Goal: Contribute content: Contribute content

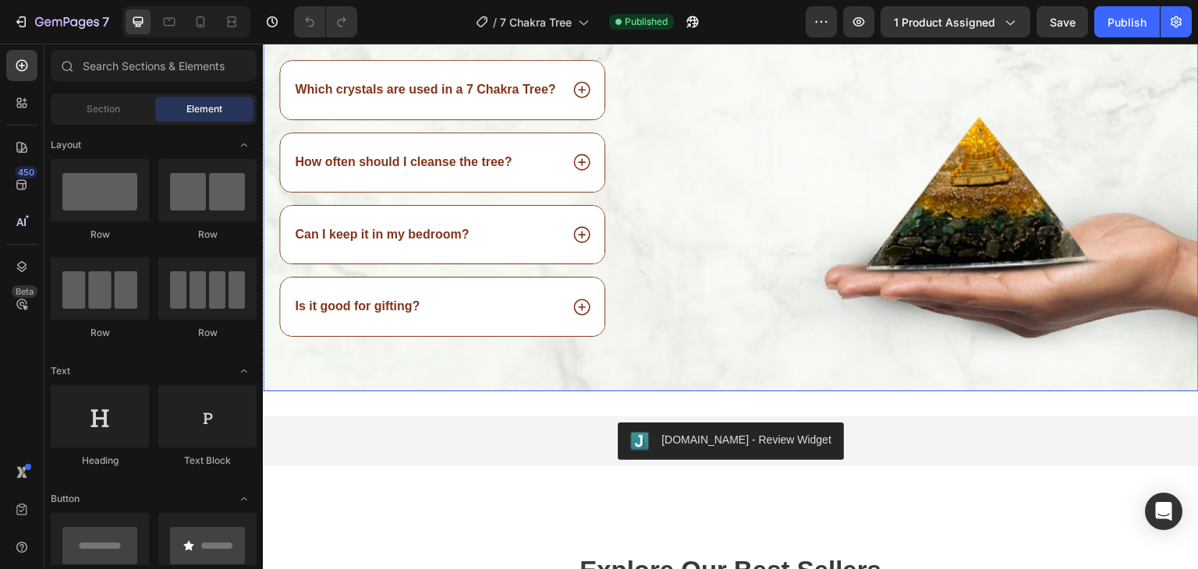
scroll to position [936, 0]
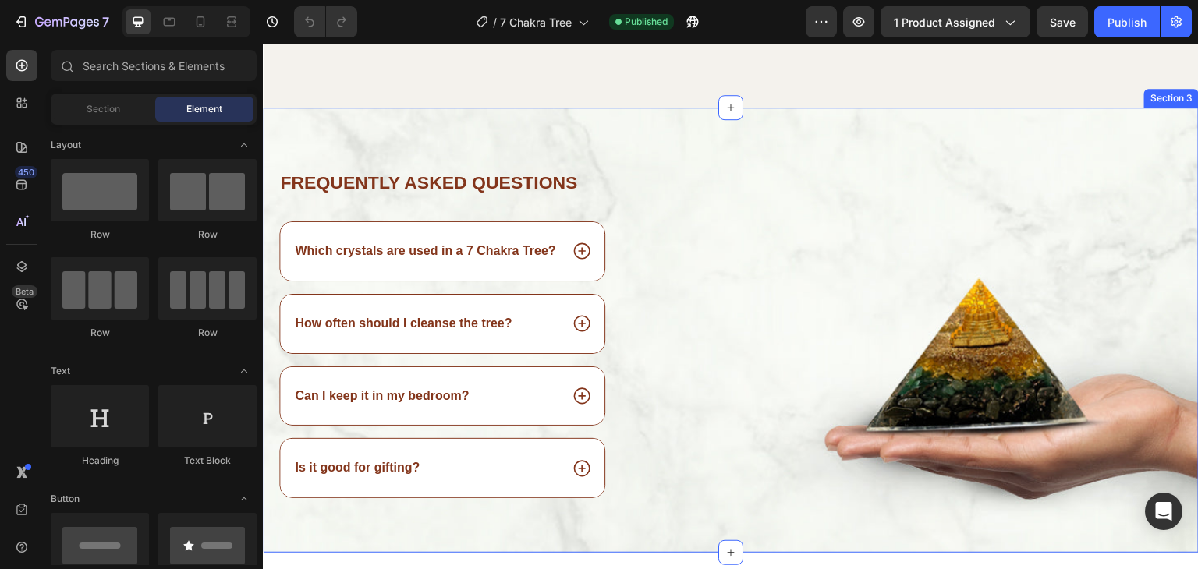
click at [821, 367] on div "Frequently asked questions Heading Which crystals are used in a 7 Chakra Tree? …" at bounding box center [731, 330] width 936 height 445
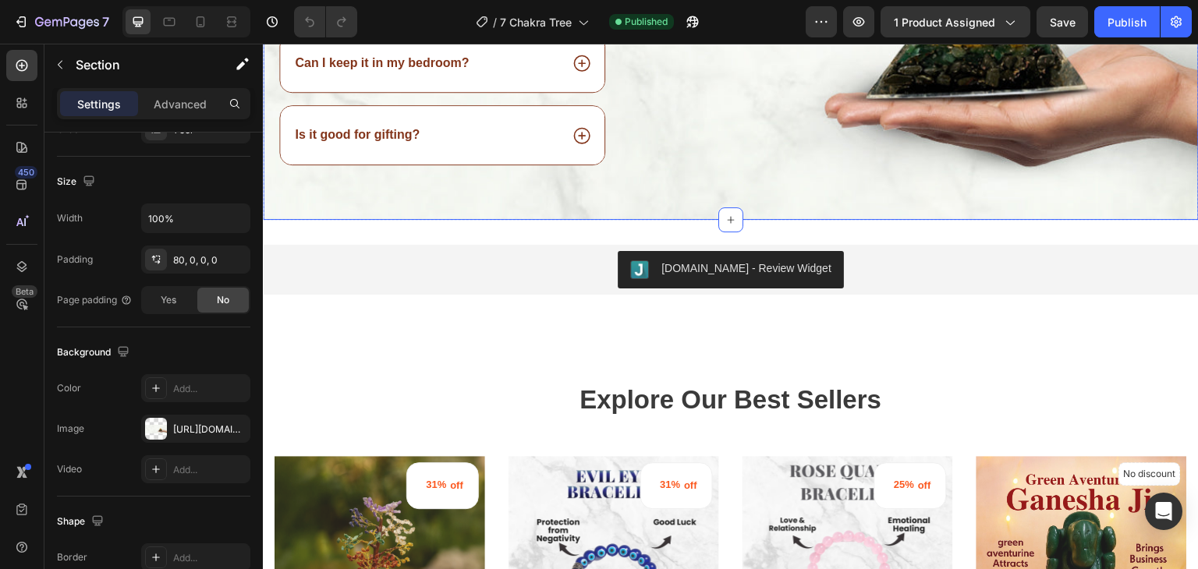
scroll to position [1092, 0]
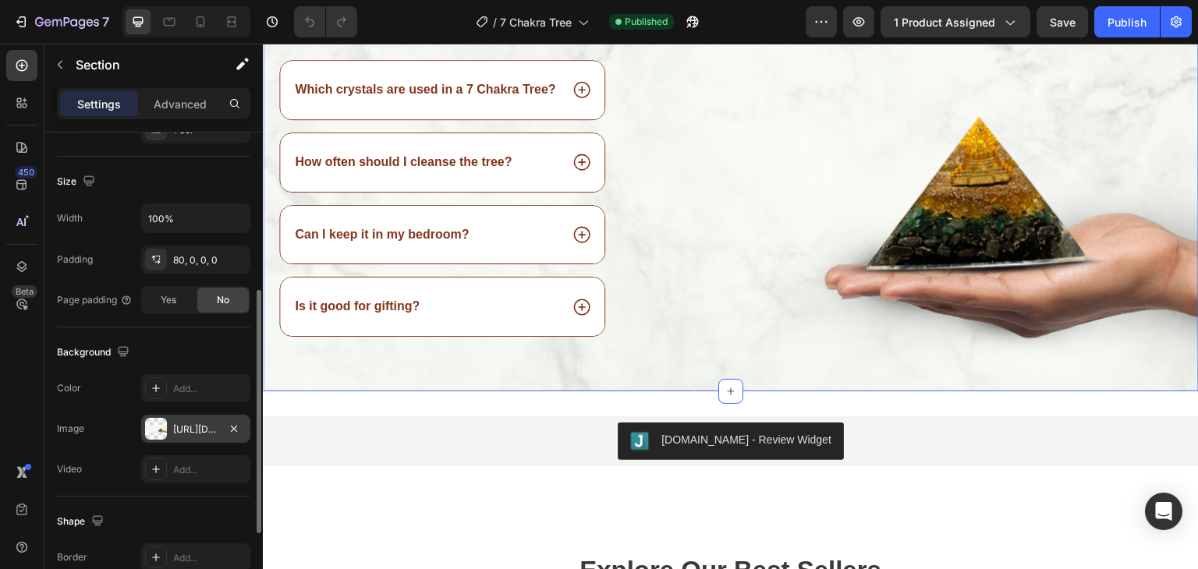
click at [175, 426] on div "https://cdn.shopify.com/s/files/1/0658/8183/3634/files/gempages_553504340866761…" at bounding box center [195, 430] width 45 height 14
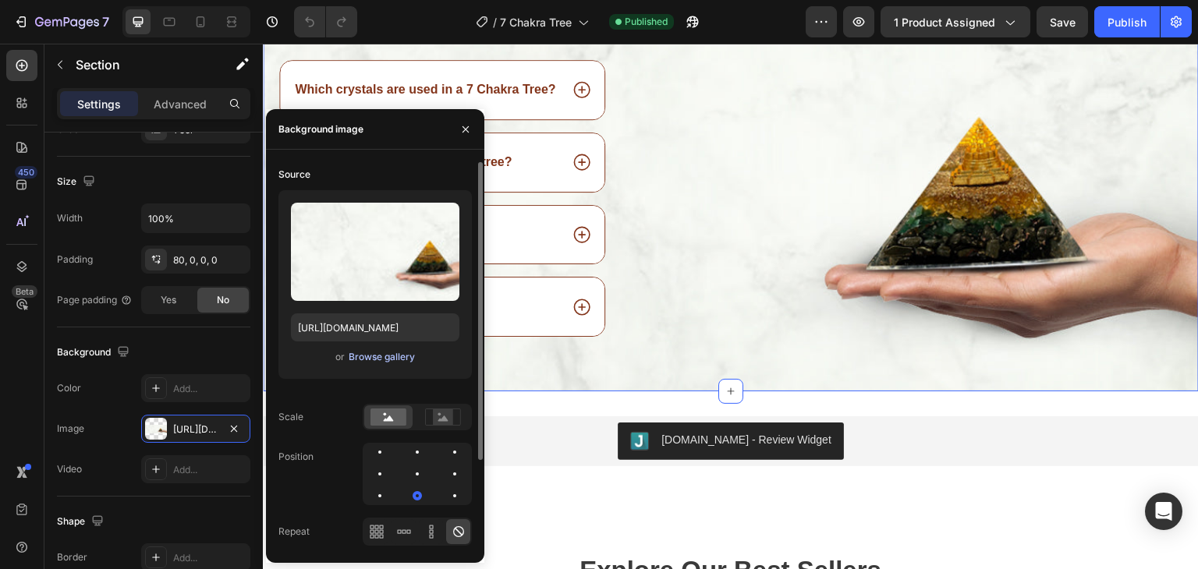
click at [379, 361] on div "Browse gallery" at bounding box center [382, 357] width 66 height 14
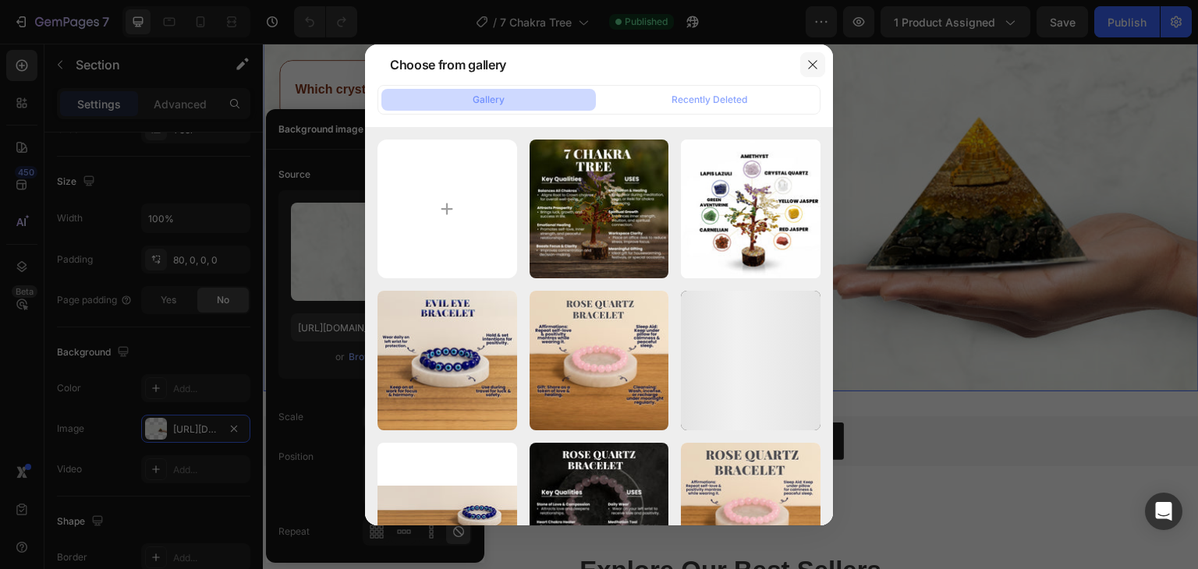
click at [818, 60] on icon "button" at bounding box center [813, 65] width 12 height 12
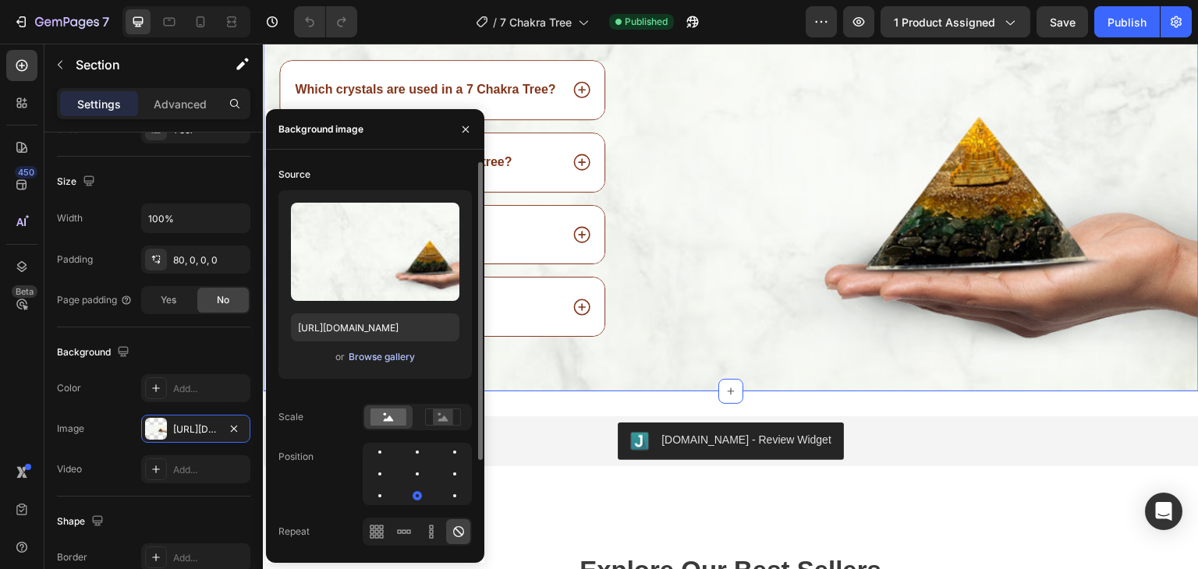
click at [370, 353] on div "Browse gallery" at bounding box center [382, 357] width 66 height 14
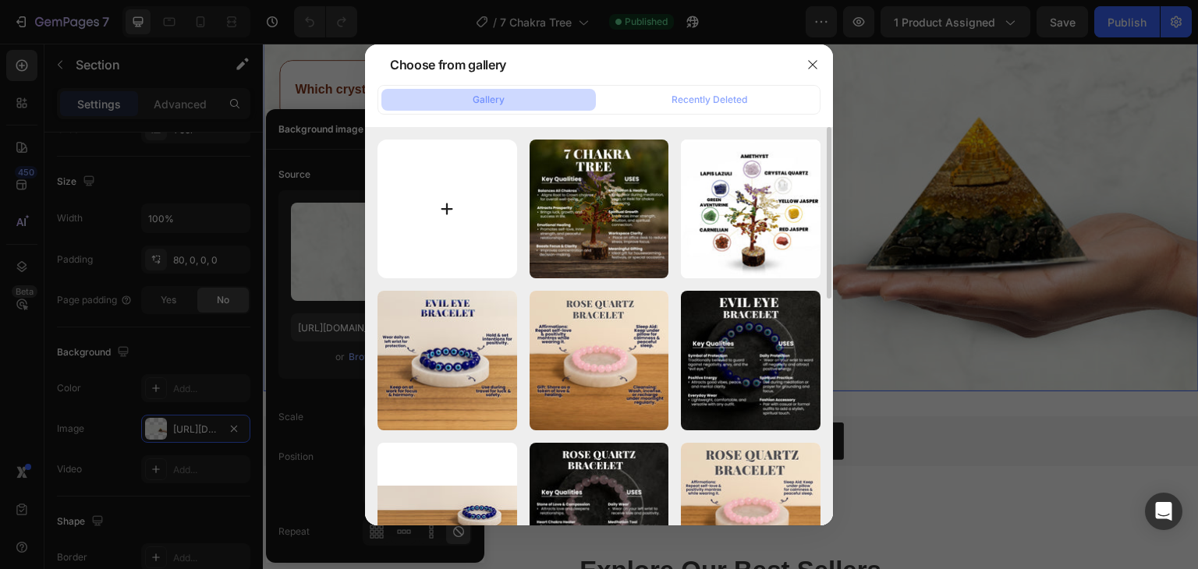
click at [467, 193] on input "file" at bounding box center [448, 210] width 140 height 140
type input "C:\fakepath\WhatsApp Image 2025-08-27 at 18.27.55.jpeg"
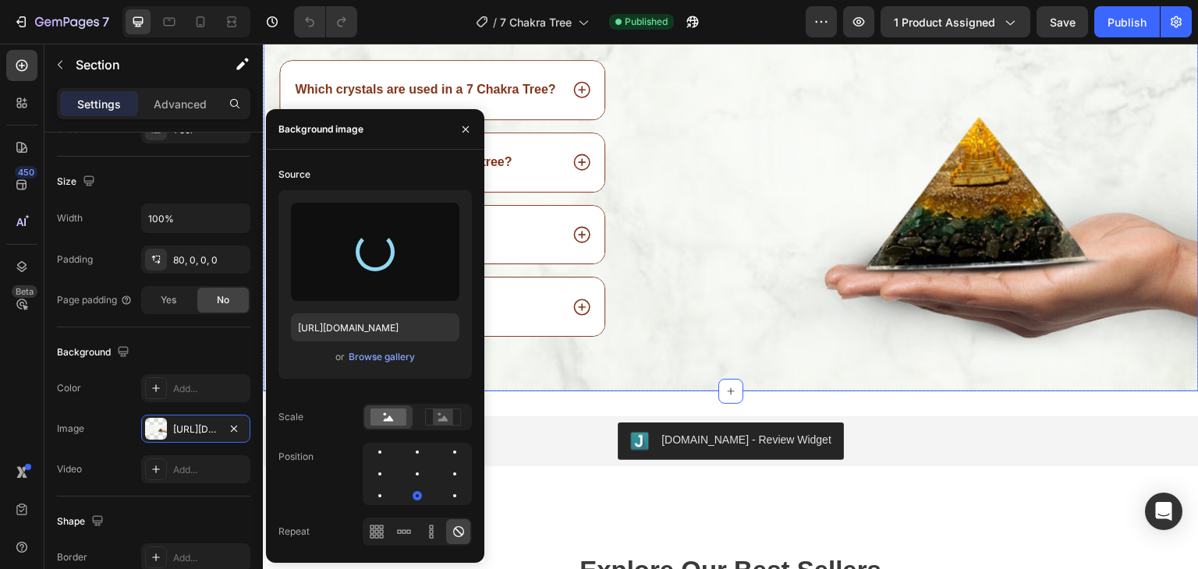
type input "https://cdn.shopify.com/s/files/1/0658/8183/3634/files/gempages_553504340866761…"
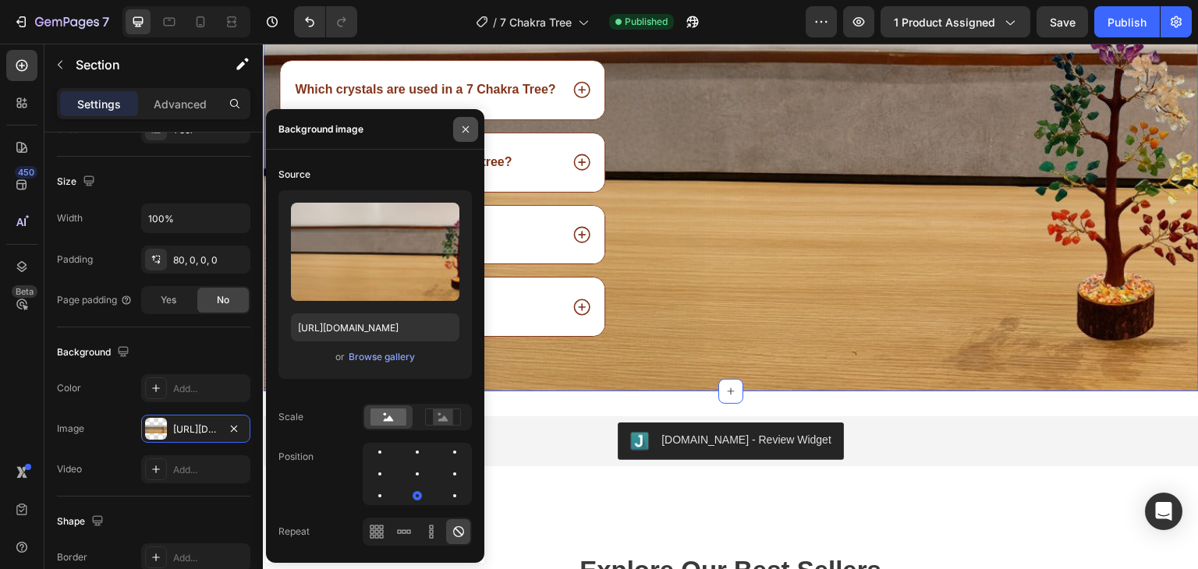
click at [466, 133] on icon "button" at bounding box center [465, 129] width 12 height 12
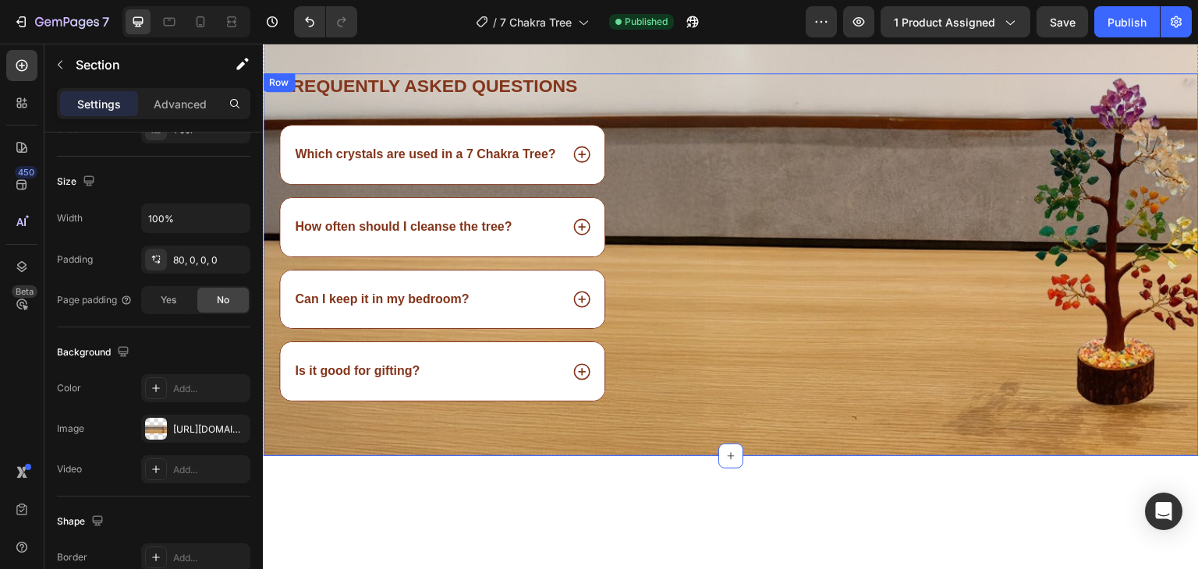
scroll to position [1111, 0]
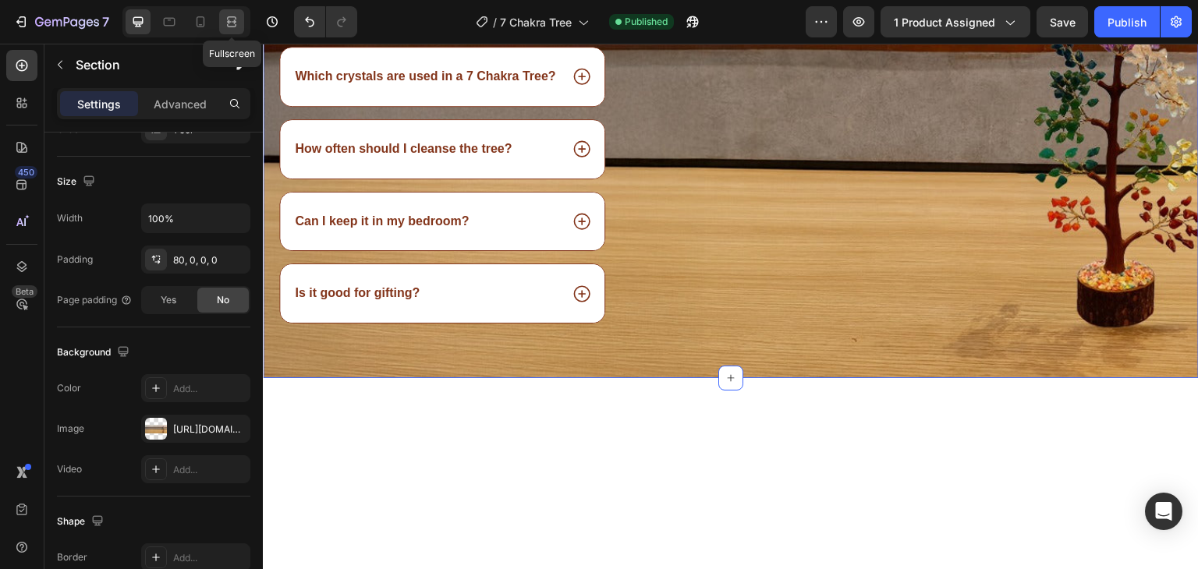
click at [231, 23] on icon at bounding box center [232, 22] width 16 height 16
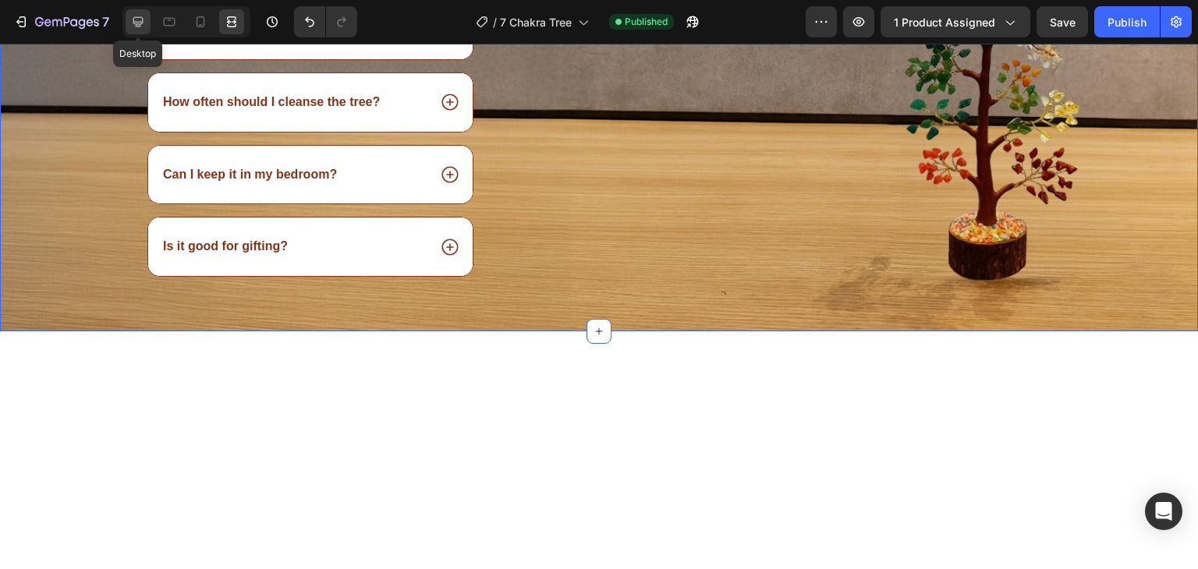
click at [135, 18] on icon at bounding box center [138, 22] width 16 height 16
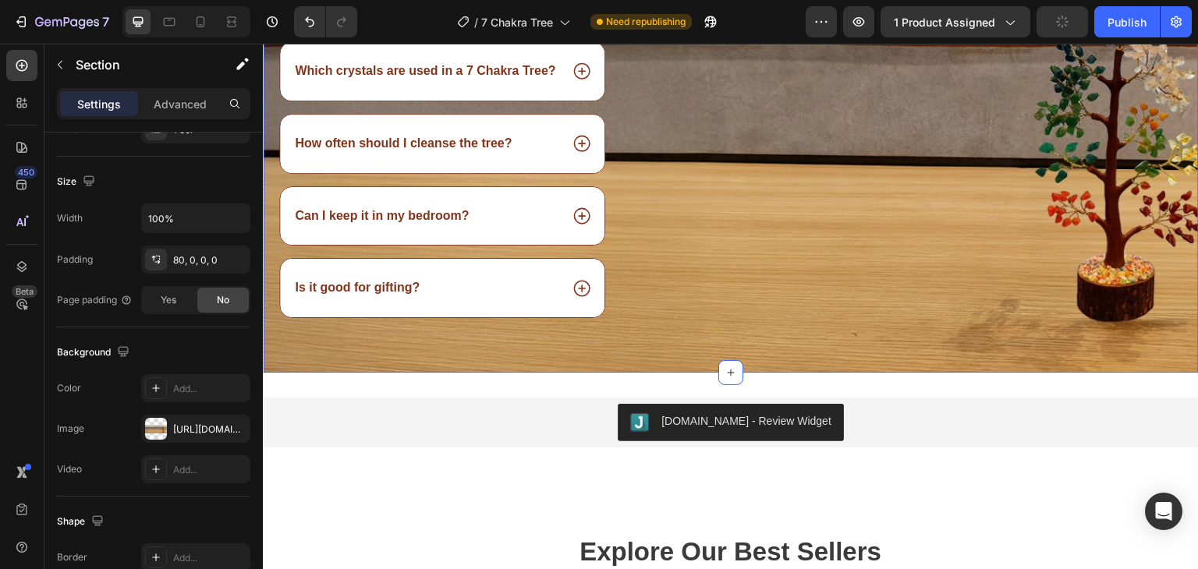
scroll to position [1033, 0]
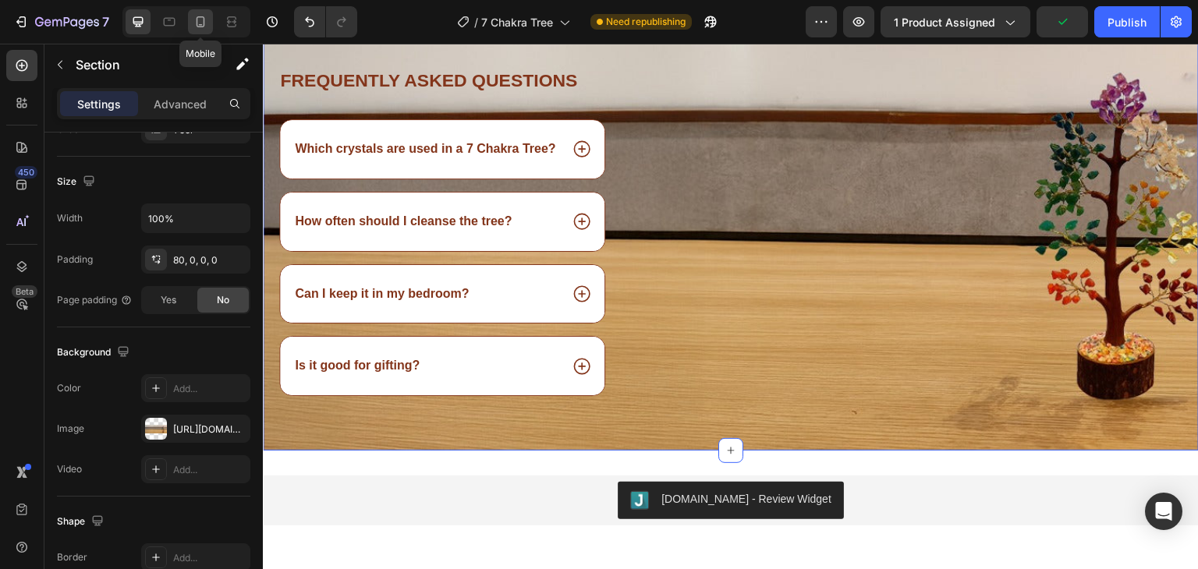
click at [203, 25] on icon at bounding box center [201, 21] width 9 height 11
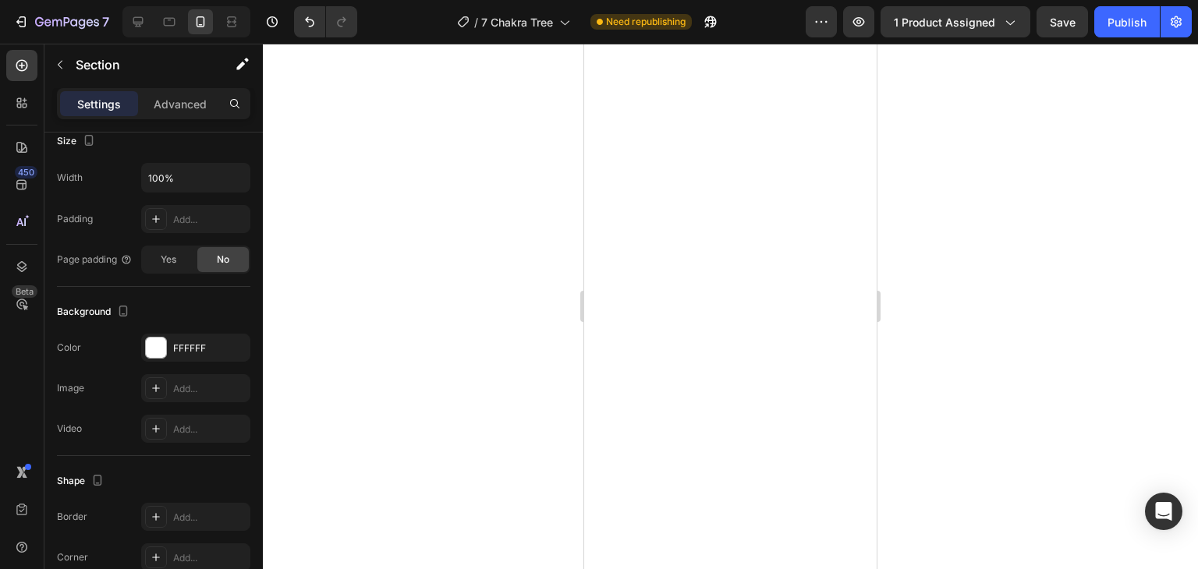
scroll to position [1416, 0]
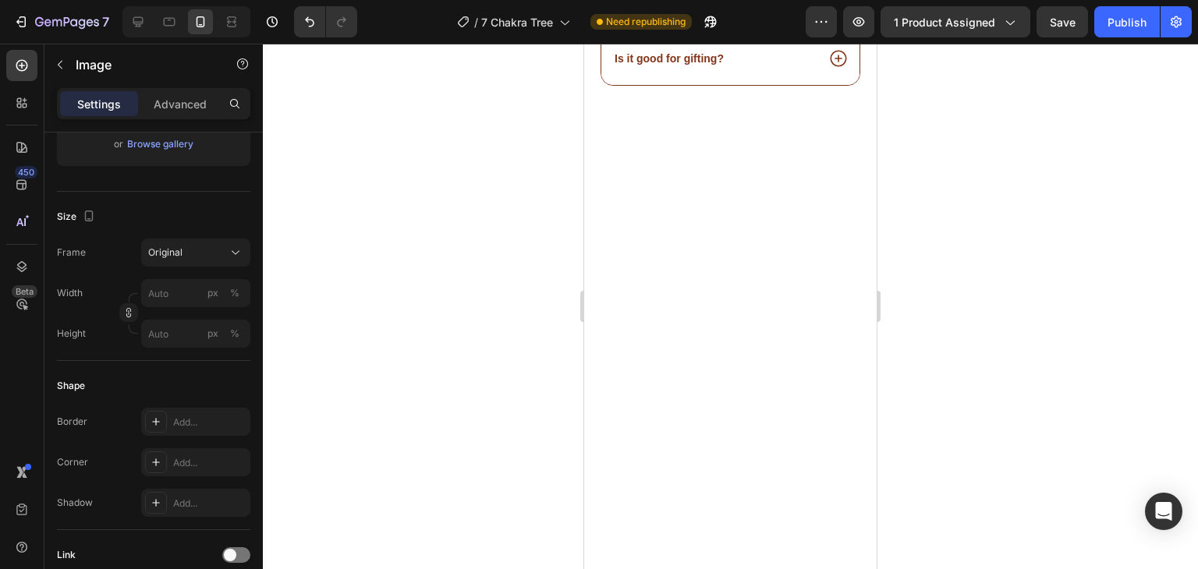
scroll to position [0, 0]
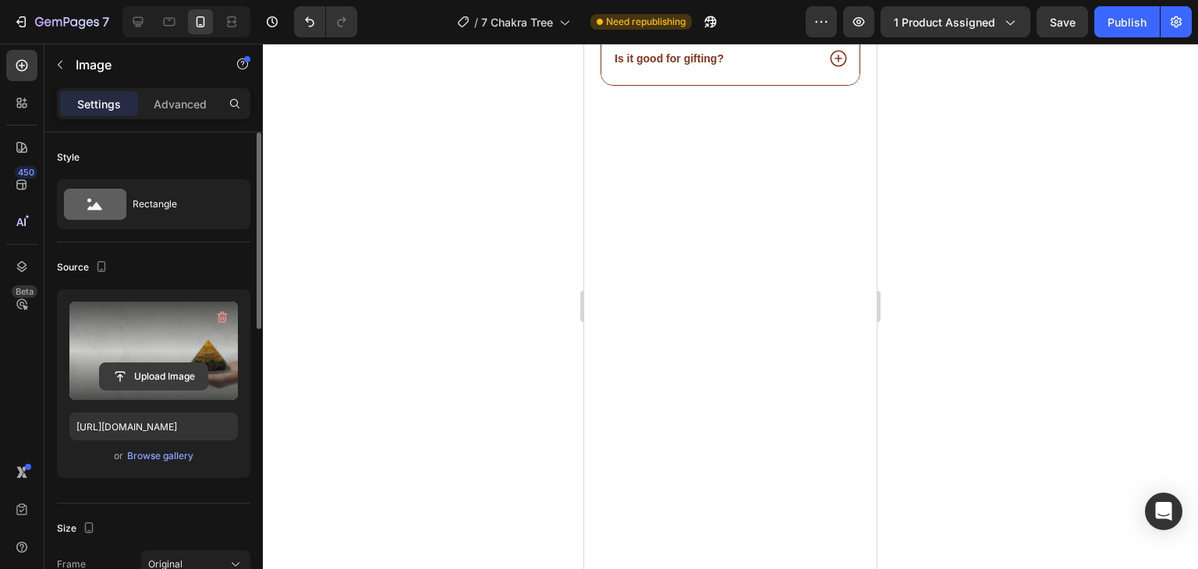
click at [166, 374] on input "file" at bounding box center [154, 377] width 108 height 27
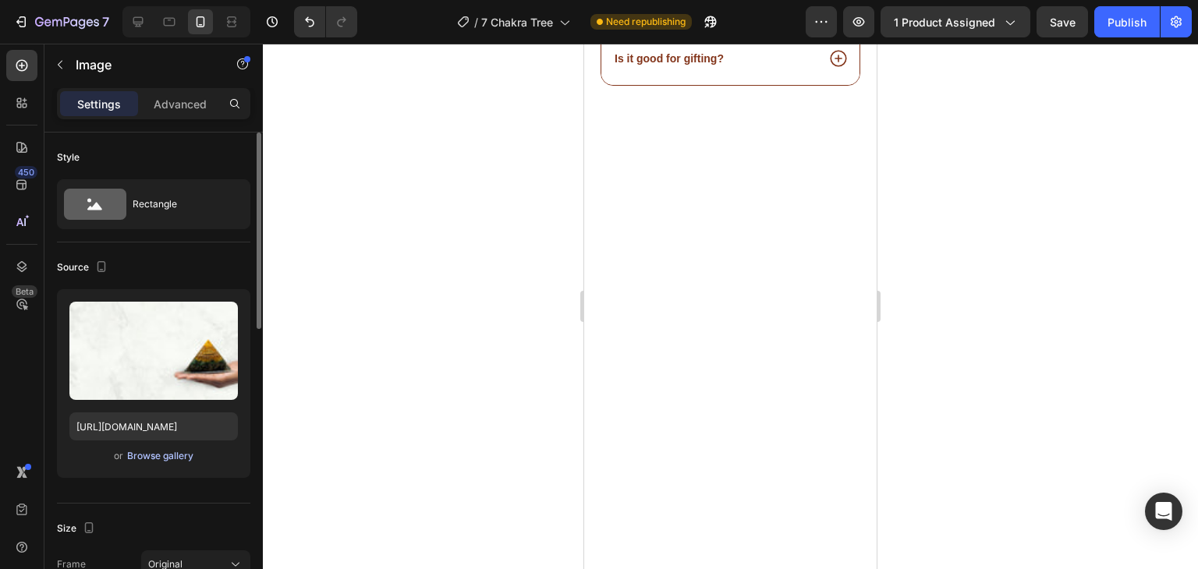
click at [172, 452] on div "Browse gallery" at bounding box center [160, 456] width 66 height 14
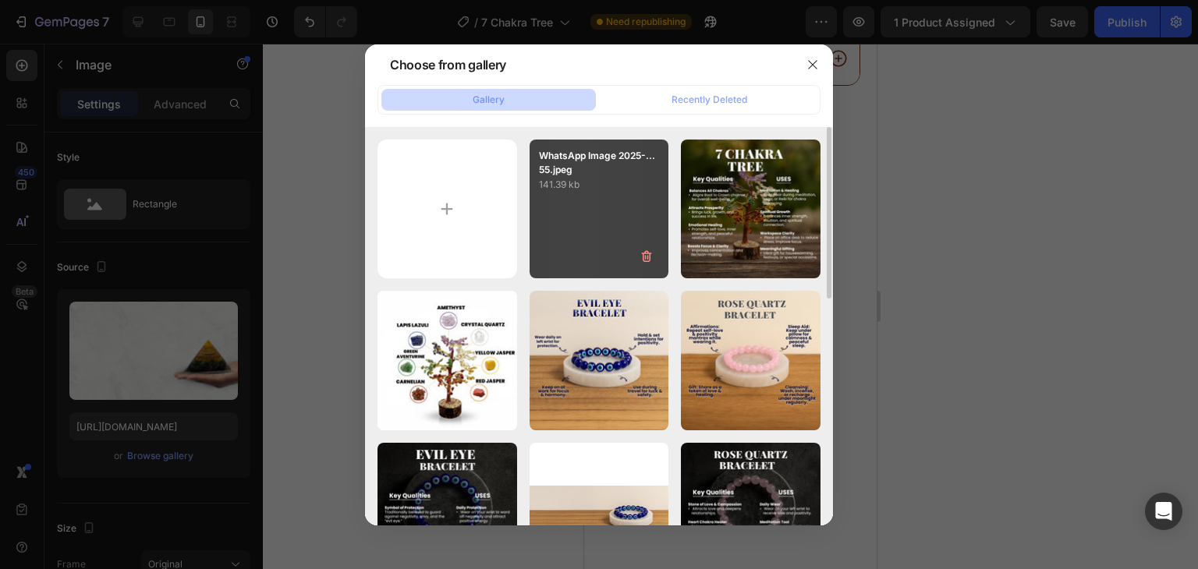
click at [632, 199] on div "WhatsApp Image 2025-...55.jpeg 141.39 kb" at bounding box center [600, 210] width 140 height 140
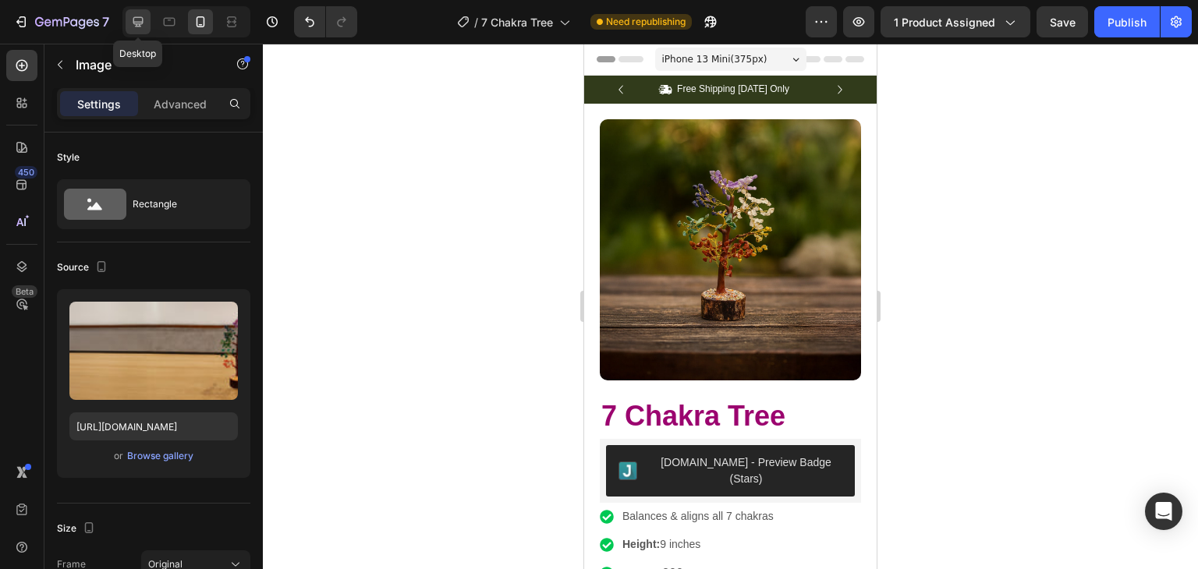
click at [135, 23] on icon at bounding box center [138, 22] width 10 height 10
type input "https://cdn.shopify.com/s/files/1/0658/8183/3634/files/gempages_553504340866761…"
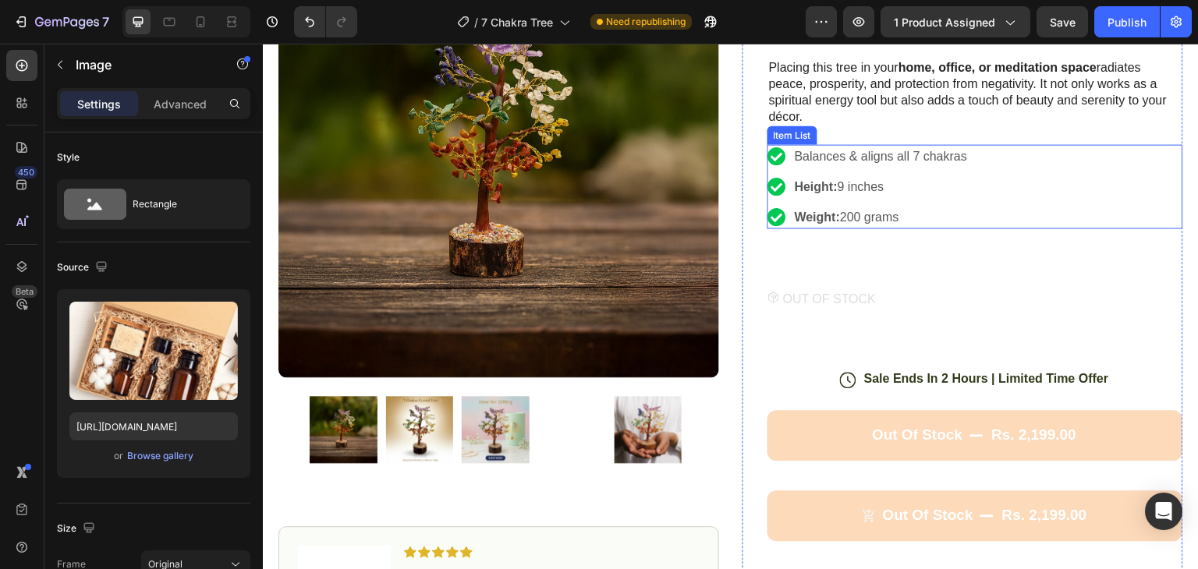
scroll to position [234, 0]
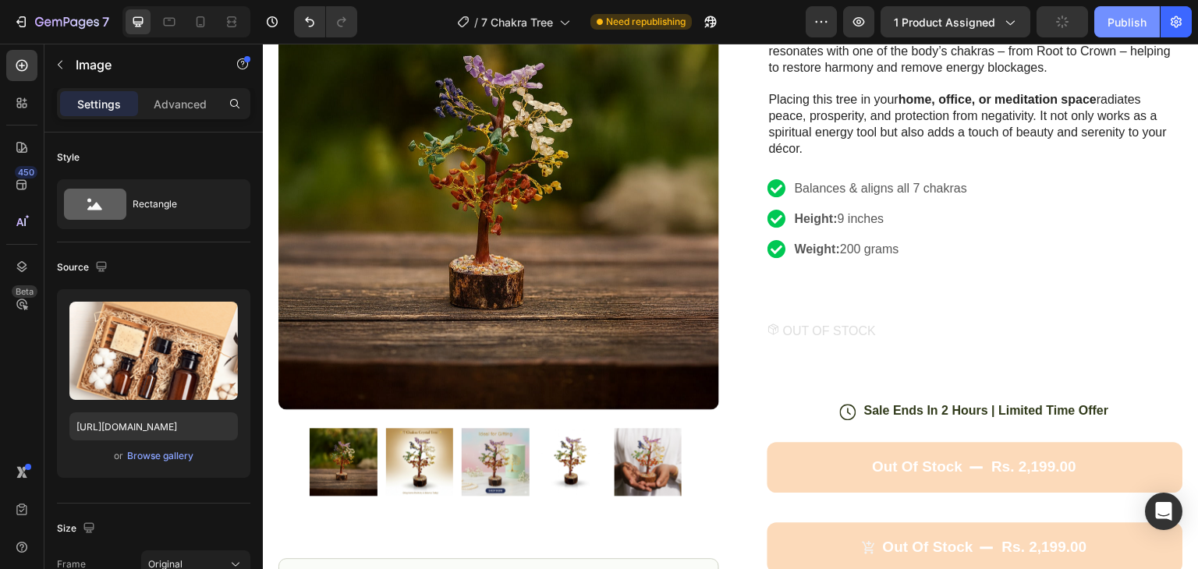
click at [1122, 20] on div "Publish" at bounding box center [1127, 22] width 39 height 16
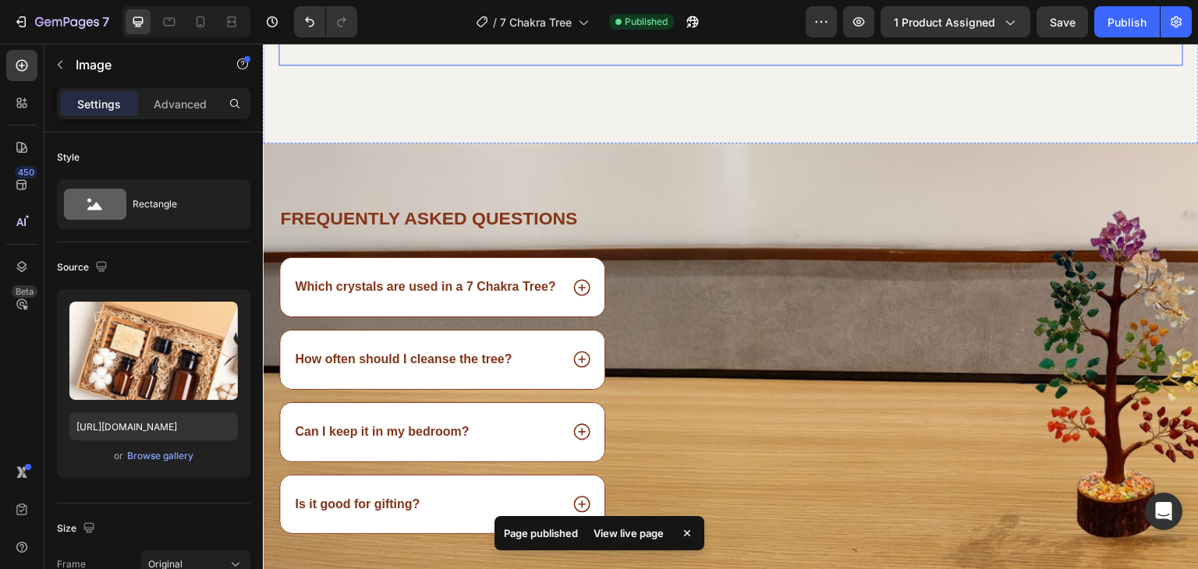
scroll to position [1794, 0]
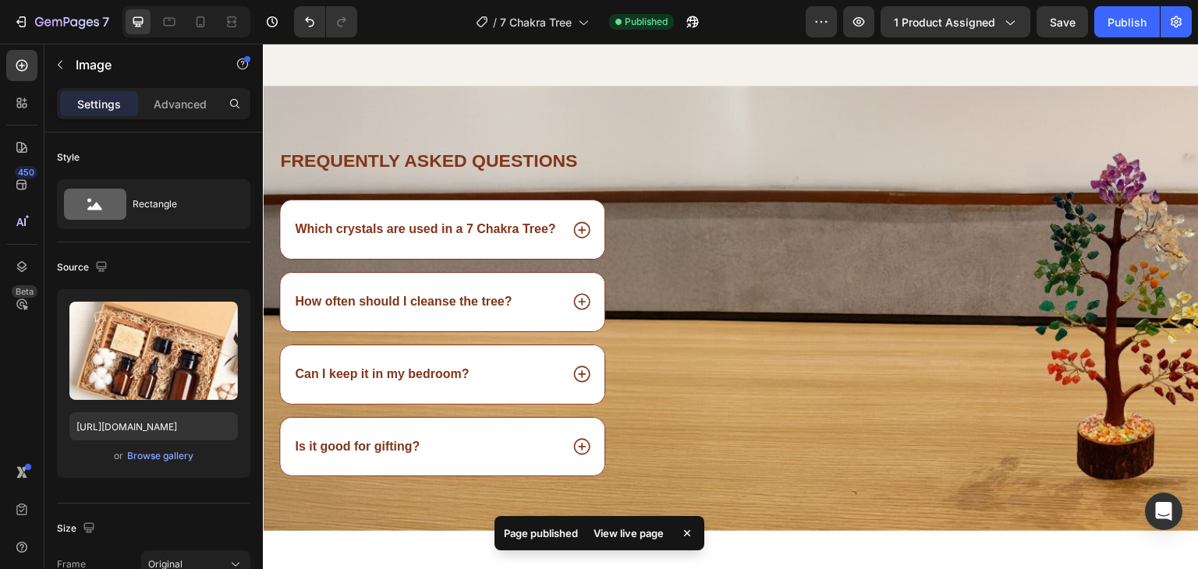
click at [638, 537] on div "View live page" at bounding box center [628, 534] width 89 height 22
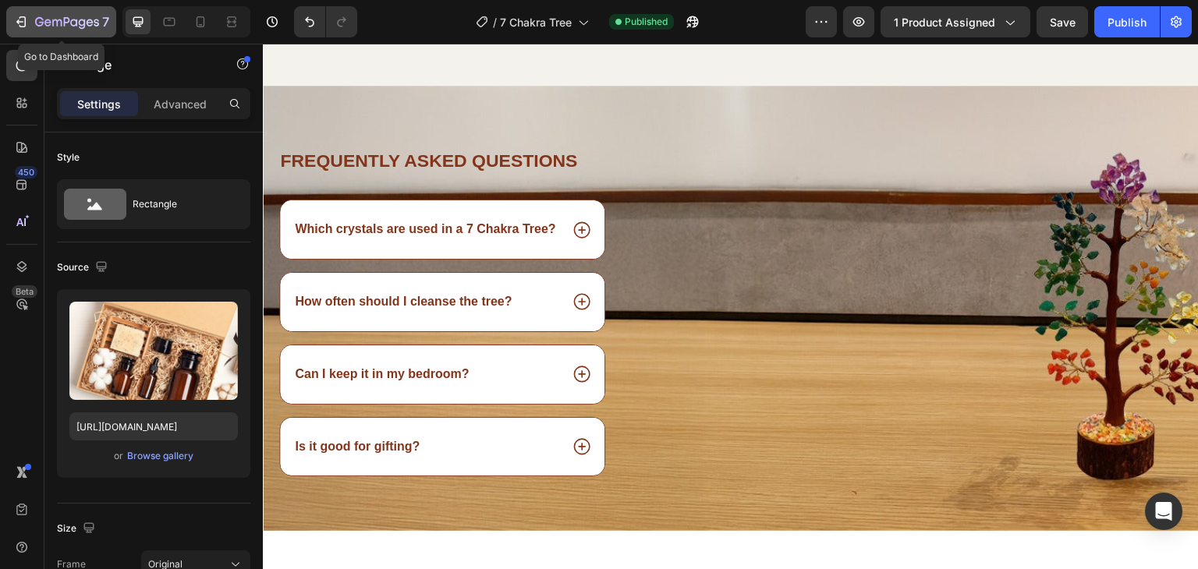
click at [17, 14] on icon "button" at bounding box center [21, 22] width 16 height 16
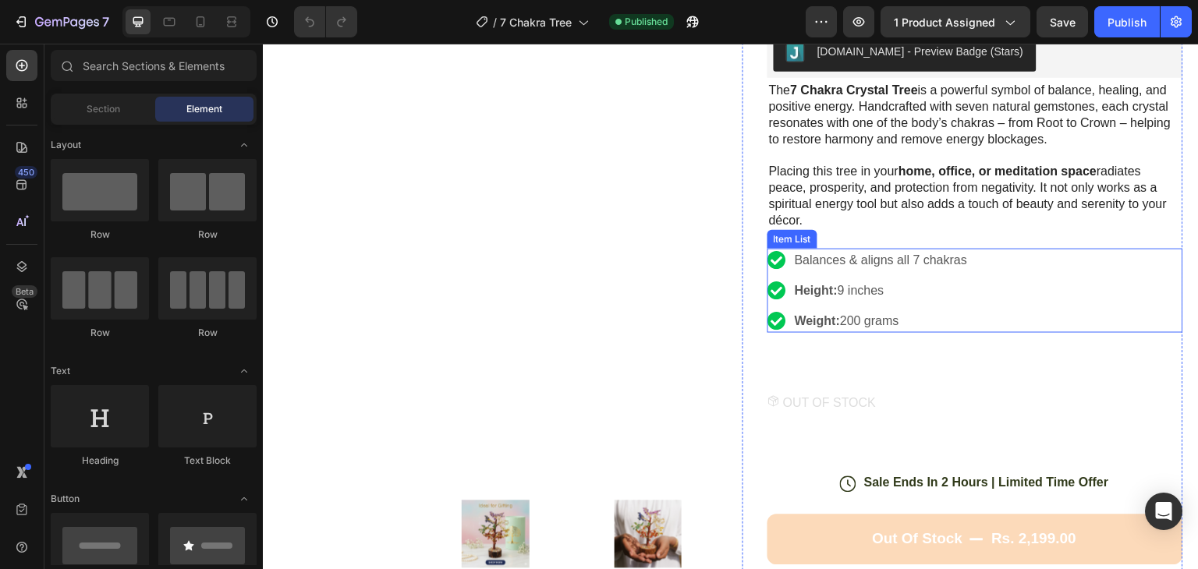
scroll to position [312, 0]
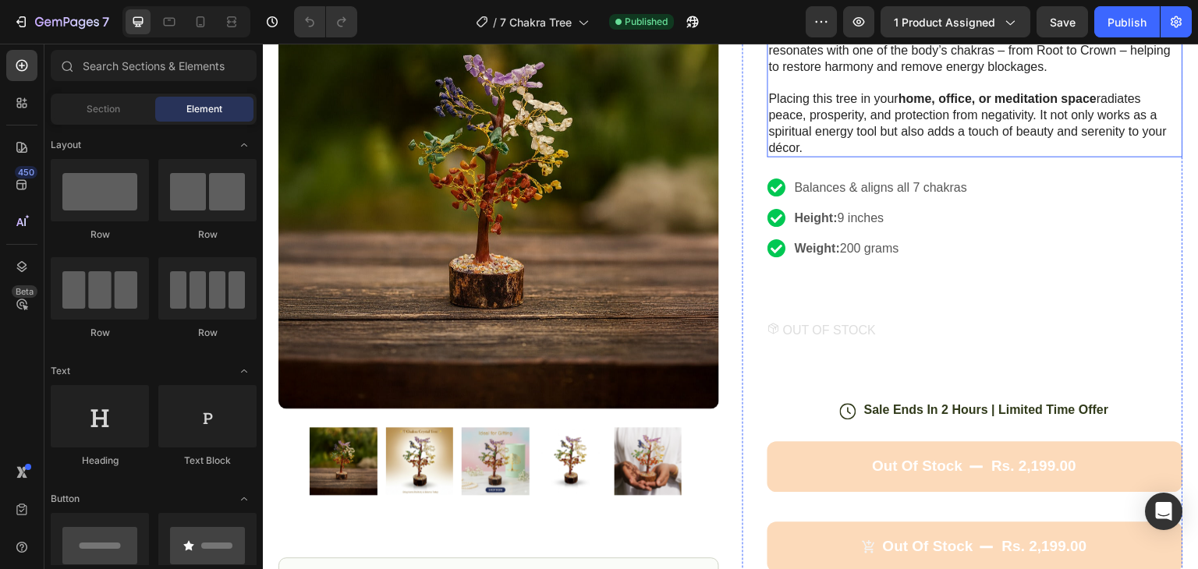
scroll to position [312, 0]
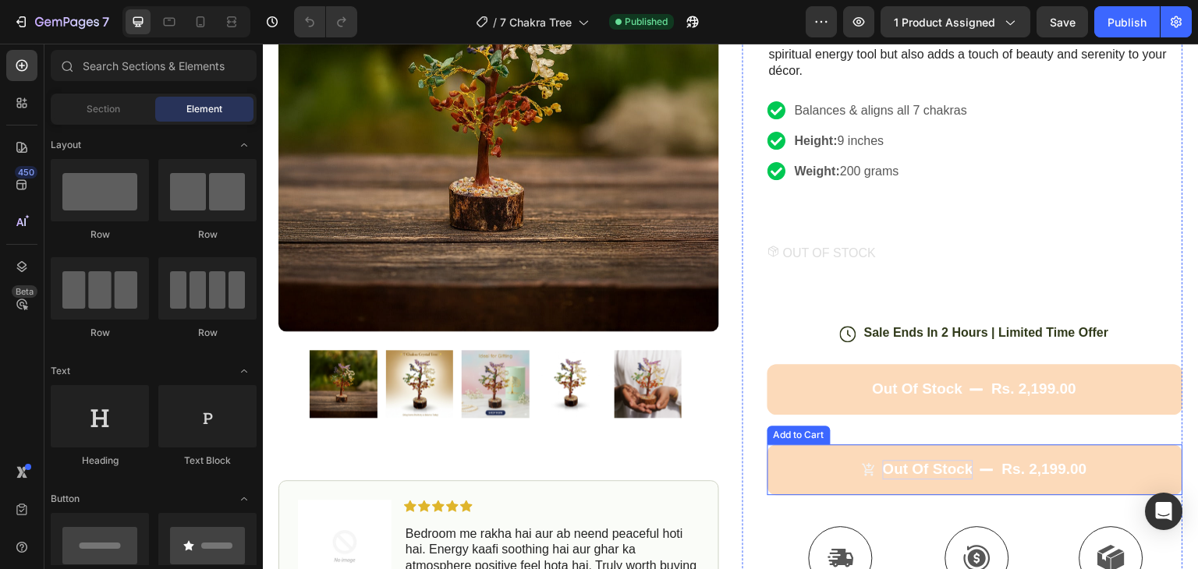
click at [953, 460] on div "Out of stock" at bounding box center [928, 470] width 90 height 20
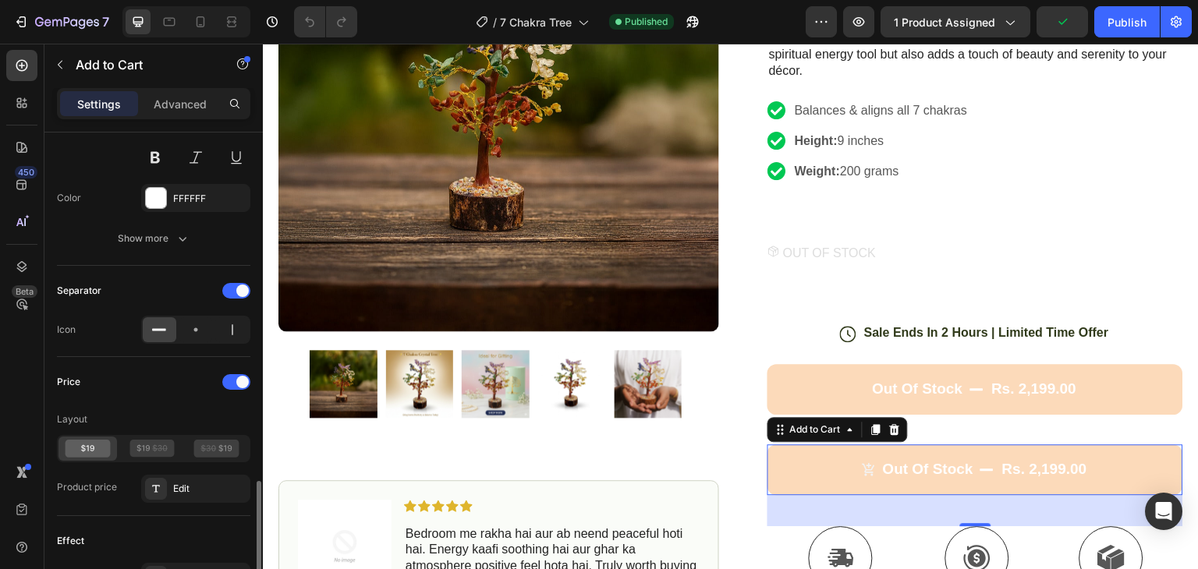
scroll to position [1092, 0]
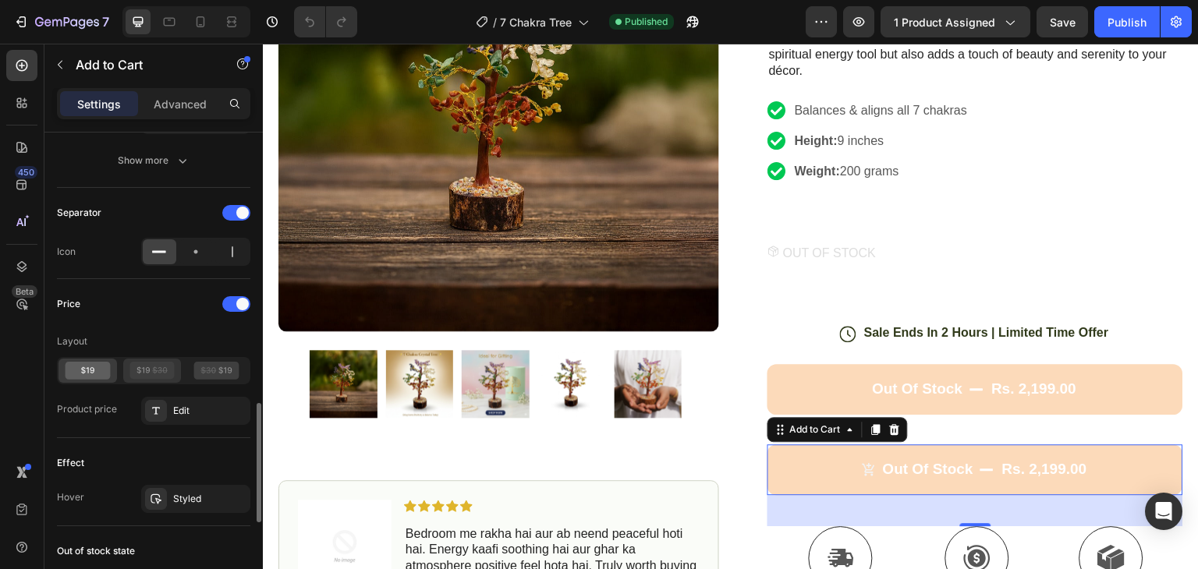
click at [161, 372] on icon at bounding box center [152, 371] width 45 height 18
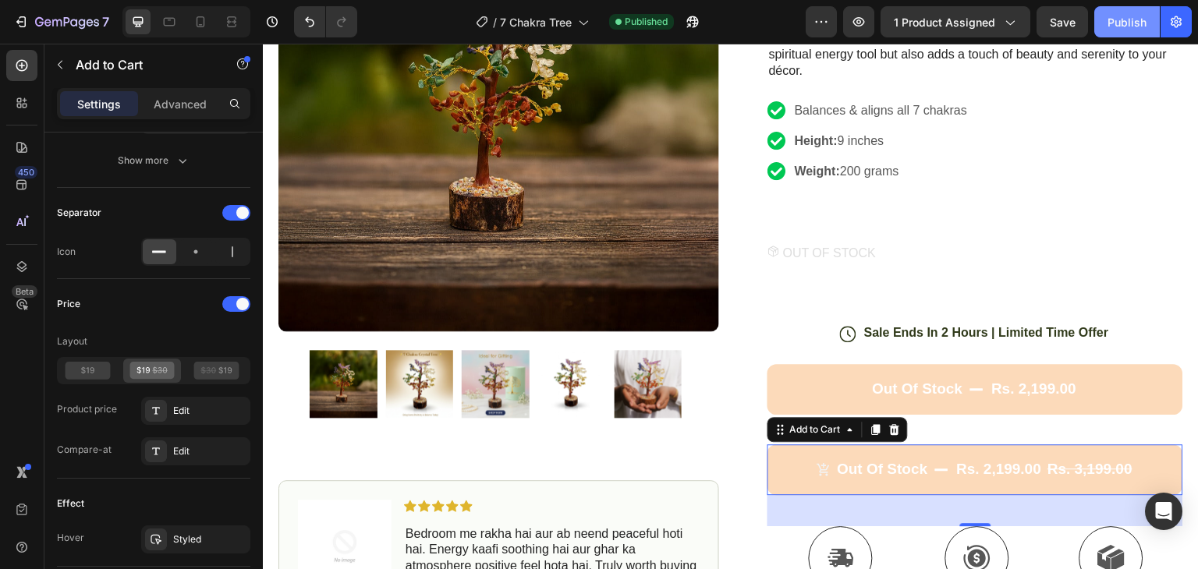
click at [1117, 21] on div "Publish" at bounding box center [1127, 22] width 39 height 16
